Goal: Book appointment/travel/reservation

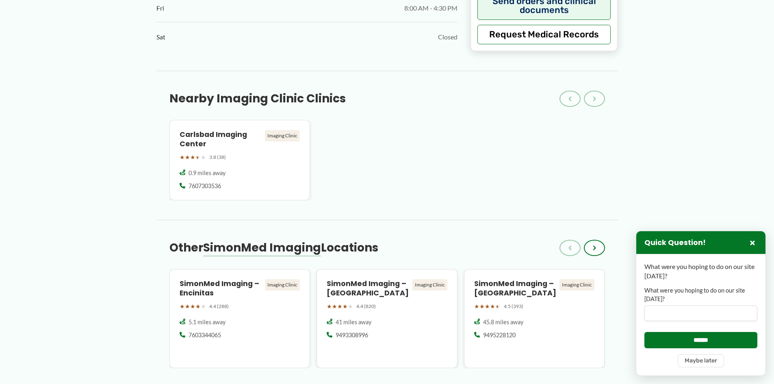
scroll to position [609, 0]
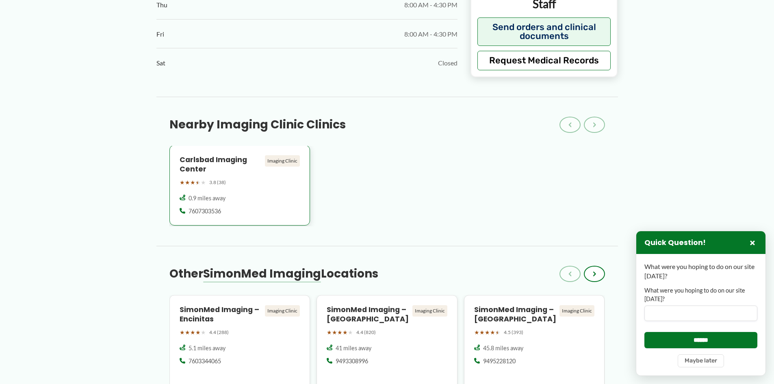
click at [203, 155] on h4 "Carlsbad Imaging Center" at bounding box center [221, 164] width 82 height 19
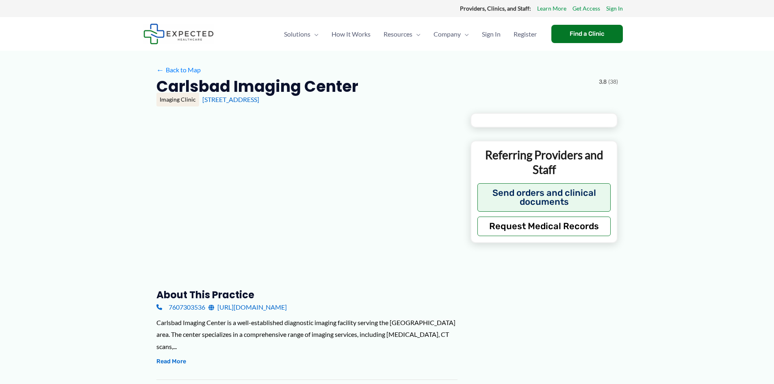
type input "**********"
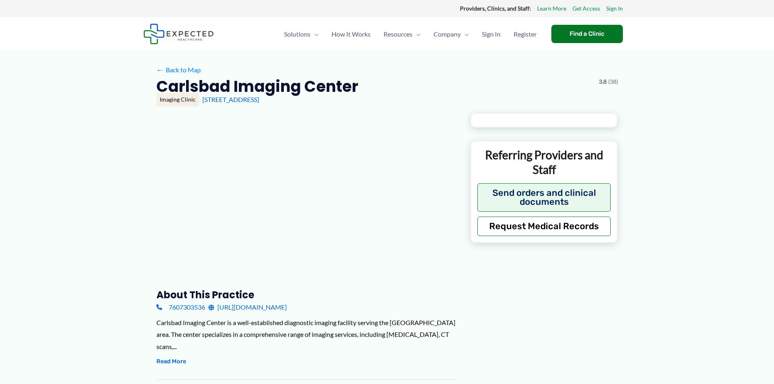
type input "**********"
